Goal: Register for event/course: Sign up to attend an event or enroll in a course

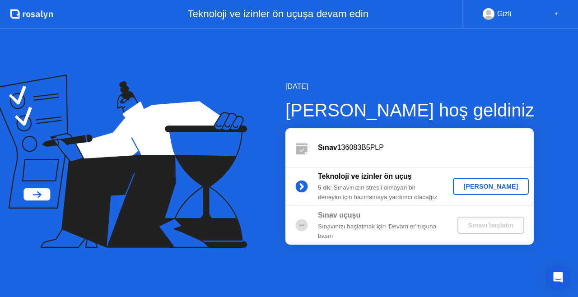
click at [481, 185] on div "[PERSON_NAME]" at bounding box center [491, 186] width 69 height 7
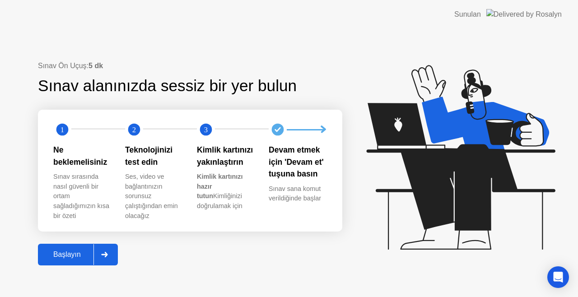
click at [72, 257] on div "Başlayın" at bounding box center [67, 255] width 53 height 8
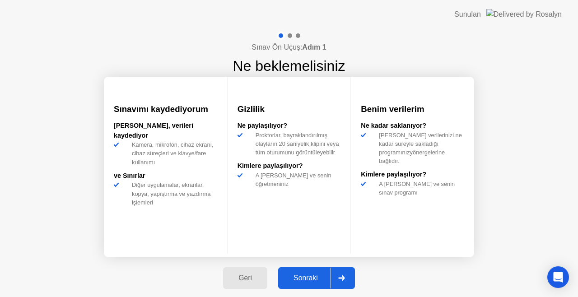
click at [296, 276] on div "Sonraki" at bounding box center [306, 278] width 50 height 8
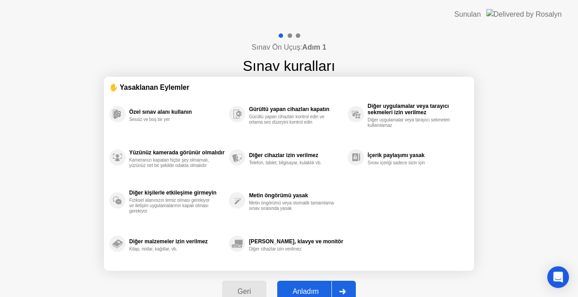
click at [311, 290] on div "Anladım" at bounding box center [306, 292] width 52 height 8
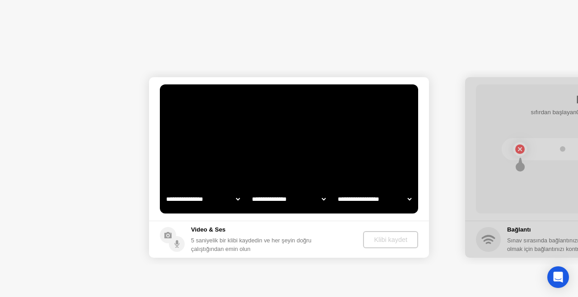
select select "**********"
select select "*******"
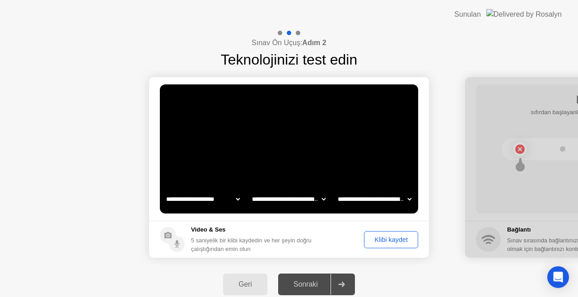
click at [237, 198] on select "**********" at bounding box center [203, 199] width 77 height 18
click at [396, 240] on div "Klibi kaydet" at bounding box center [391, 239] width 48 height 7
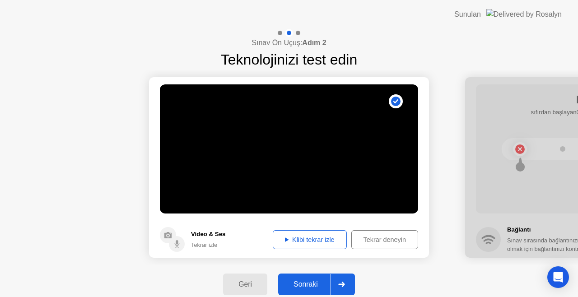
click at [315, 244] on button "Klibi tekrar izle" at bounding box center [310, 239] width 74 height 19
click at [310, 287] on div "Sonraki" at bounding box center [306, 285] width 50 height 8
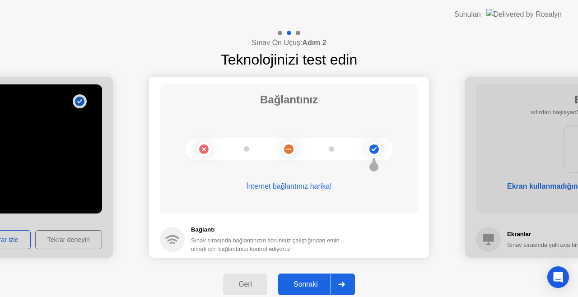
click at [310, 287] on div "Sonraki" at bounding box center [306, 285] width 50 height 8
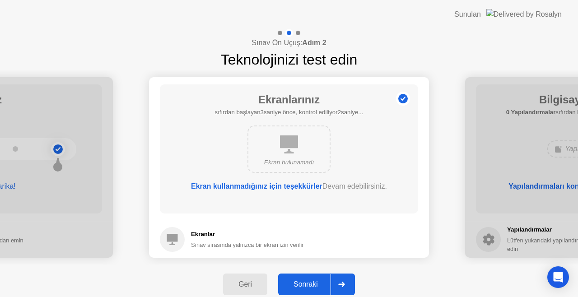
click at [310, 287] on div "Sonraki" at bounding box center [306, 285] width 50 height 8
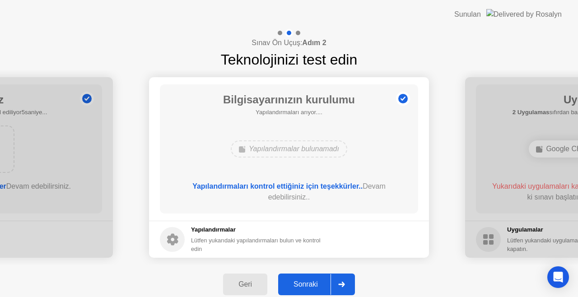
click at [310, 287] on div "Sonraki" at bounding box center [306, 285] width 50 height 8
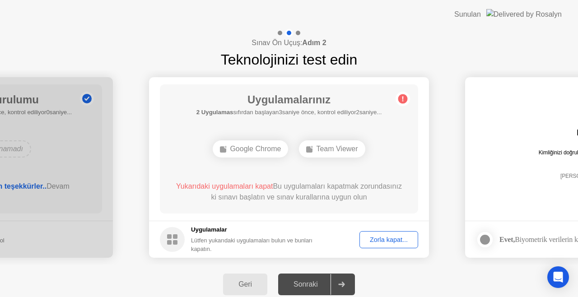
click at [253, 286] on div "Geri" at bounding box center [245, 285] width 39 height 8
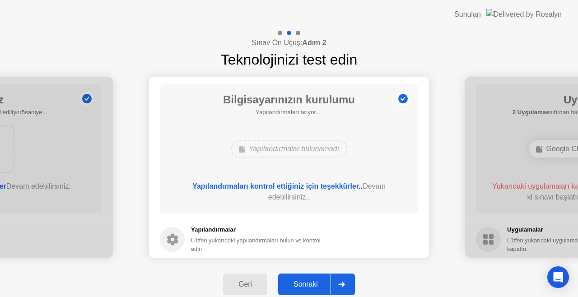
drag, startPoint x: 253, startPoint y: 286, endPoint x: 316, endPoint y: 282, distance: 63.4
click at [316, 282] on div "Geri Sonraki" at bounding box center [289, 285] width 578 height 40
click at [316, 282] on div "Sonraki" at bounding box center [306, 285] width 50 height 8
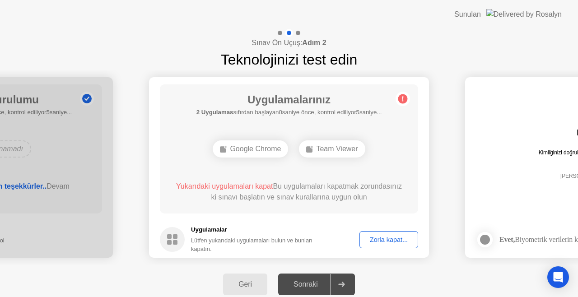
click at [262, 150] on div "Google Chrome" at bounding box center [250, 149] width 75 height 17
click at [376, 241] on div "Zorla kapat..." at bounding box center [389, 239] width 52 height 7
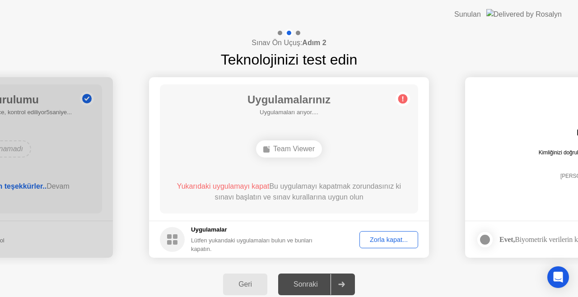
click at [371, 240] on div "Zorla kapat..." at bounding box center [389, 239] width 52 height 7
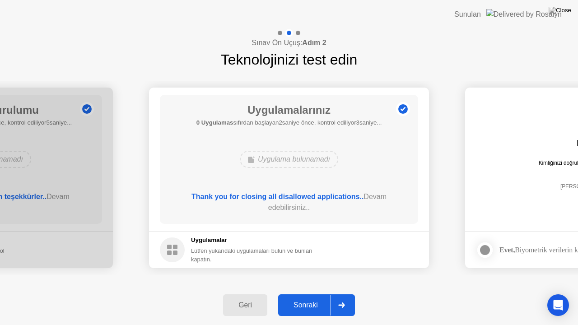
click at [305, 297] on div "Sonraki" at bounding box center [306, 305] width 50 height 8
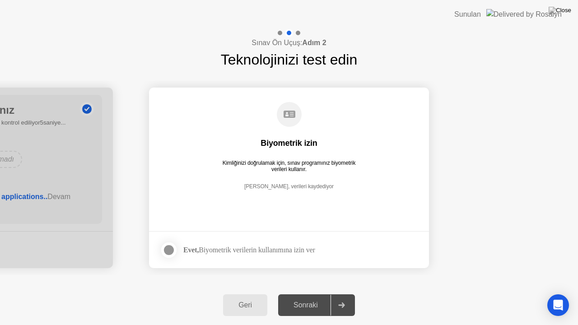
click at [168, 249] on div at bounding box center [169, 250] width 11 height 11
click at [308, 297] on div "Sonraki" at bounding box center [306, 305] width 50 height 8
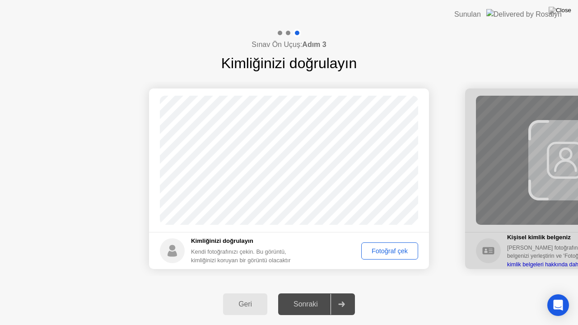
click at [393, 249] on div "Fotoğraf çek" at bounding box center [390, 251] width 51 height 7
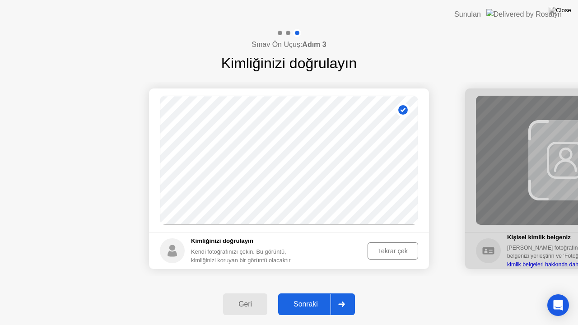
click at [315, 297] on div "Sonraki" at bounding box center [306, 305] width 50 height 8
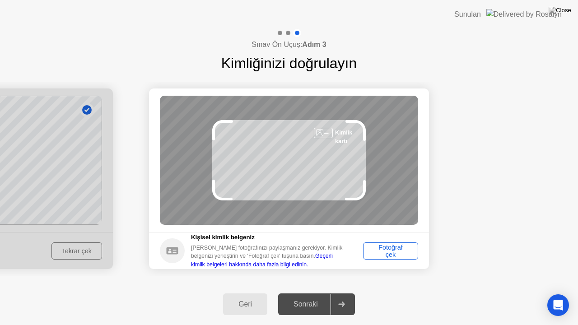
click at [402, 248] on div "Fotoğraf çek" at bounding box center [391, 251] width 49 height 14
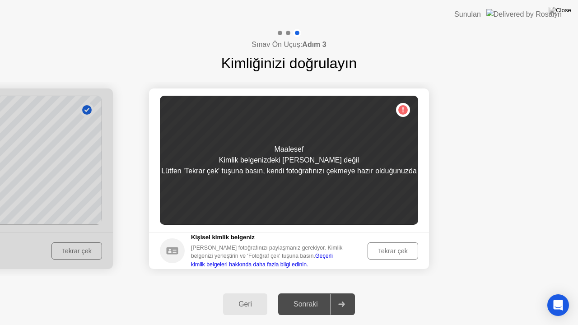
click at [386, 250] on div "Tekrar çek" at bounding box center [393, 251] width 44 height 7
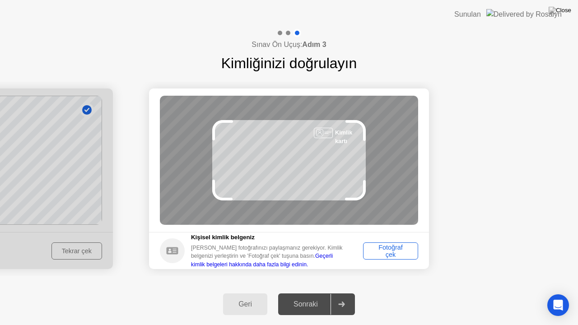
click at [386, 250] on div "Fotoğraf çek" at bounding box center [391, 251] width 49 height 14
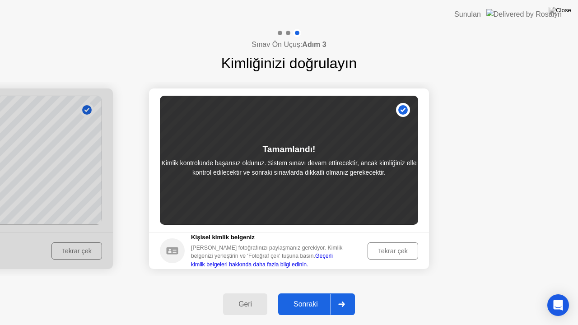
click at [386, 250] on div "Tekrar çek" at bounding box center [393, 251] width 44 height 7
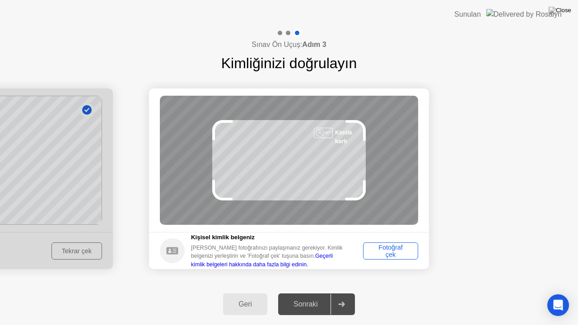
click at [386, 250] on div "Fotoğraf çek" at bounding box center [391, 251] width 49 height 14
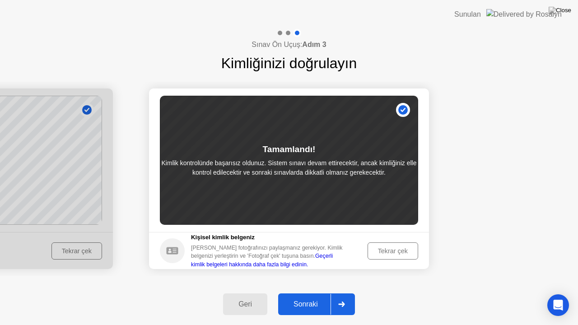
click at [386, 250] on div "Tekrar çek" at bounding box center [393, 251] width 44 height 7
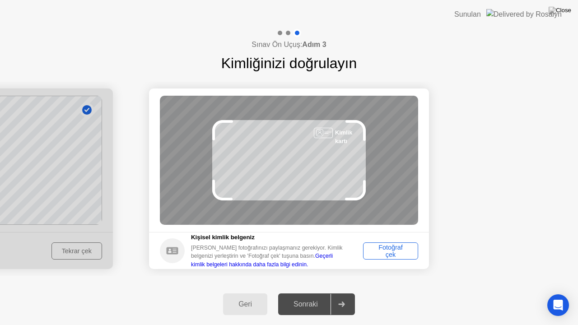
click at [386, 250] on div "Fotoğraf çek" at bounding box center [391, 251] width 49 height 14
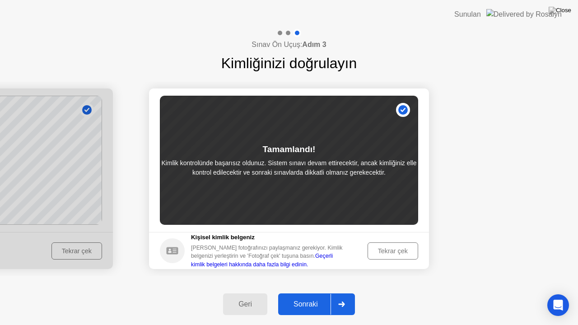
click at [308, 297] on div "Sonraki" at bounding box center [306, 305] width 50 height 8
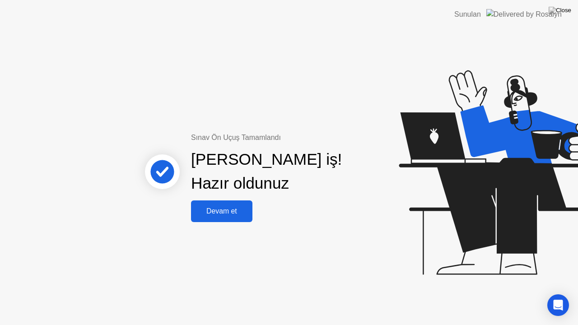
click at [228, 210] on div "Devam et" at bounding box center [222, 211] width 56 height 8
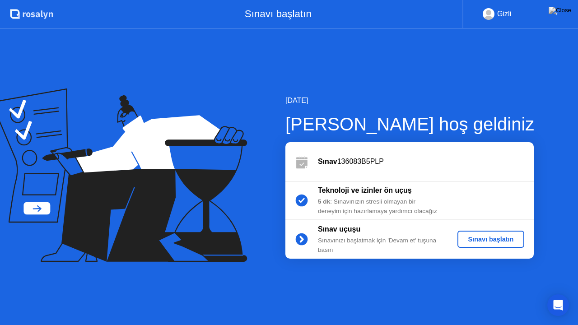
click at [488, 241] on div "Sınavı başlatın" at bounding box center [491, 239] width 60 height 7
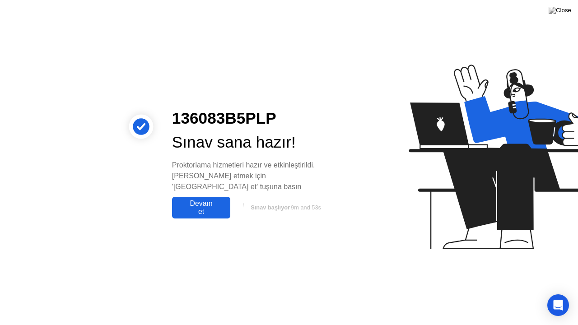
click at [201, 201] on div "Devam et" at bounding box center [201, 208] width 53 height 16
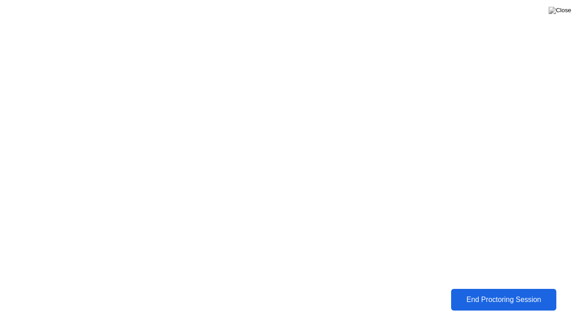
click at [518, 297] on div "End Proctoring Session" at bounding box center [504, 300] width 100 height 8
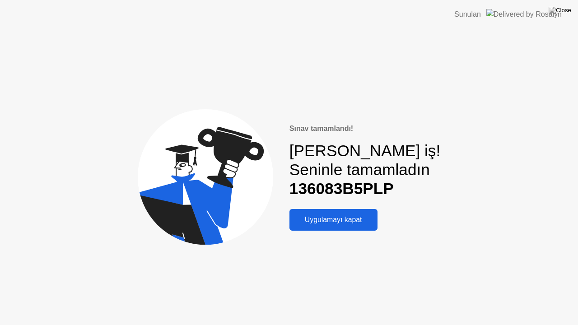
click at [343, 221] on div "Uygulamayı kapat" at bounding box center [333, 220] width 83 height 8
